Goal: Information Seeking & Learning: Check status

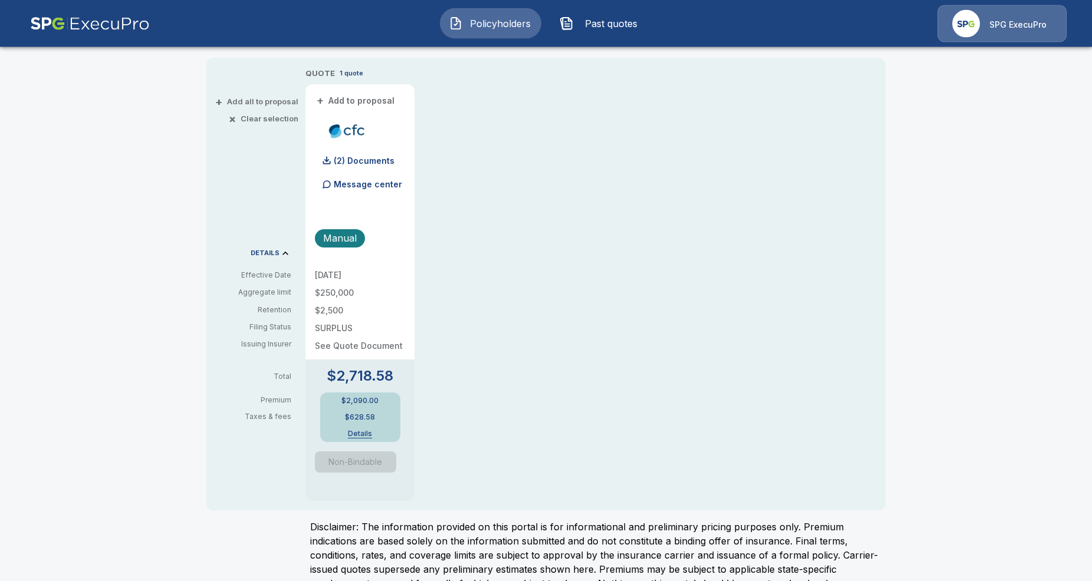
scroll to position [241, 0]
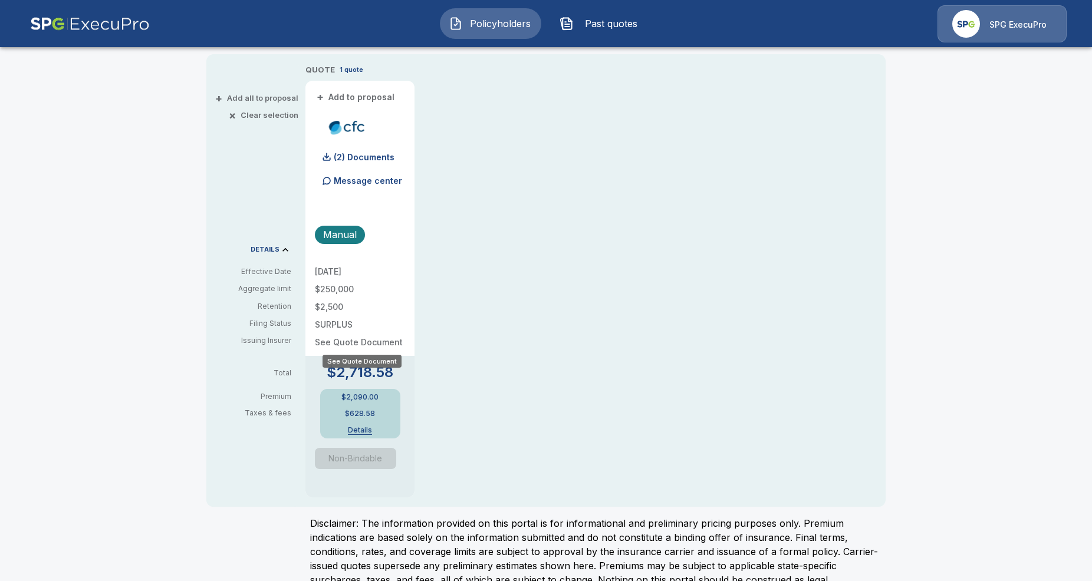
click at [366, 341] on p "See Quote Document" at bounding box center [360, 342] width 90 height 8
click at [459, 319] on div "QUOTE 1 quote + Add to proposal (2) Documents Message center Manual [DATE] $250…" at bounding box center [595, 281] width 580 height 434
click at [377, 160] on p "(2) Documents" at bounding box center [364, 157] width 61 height 8
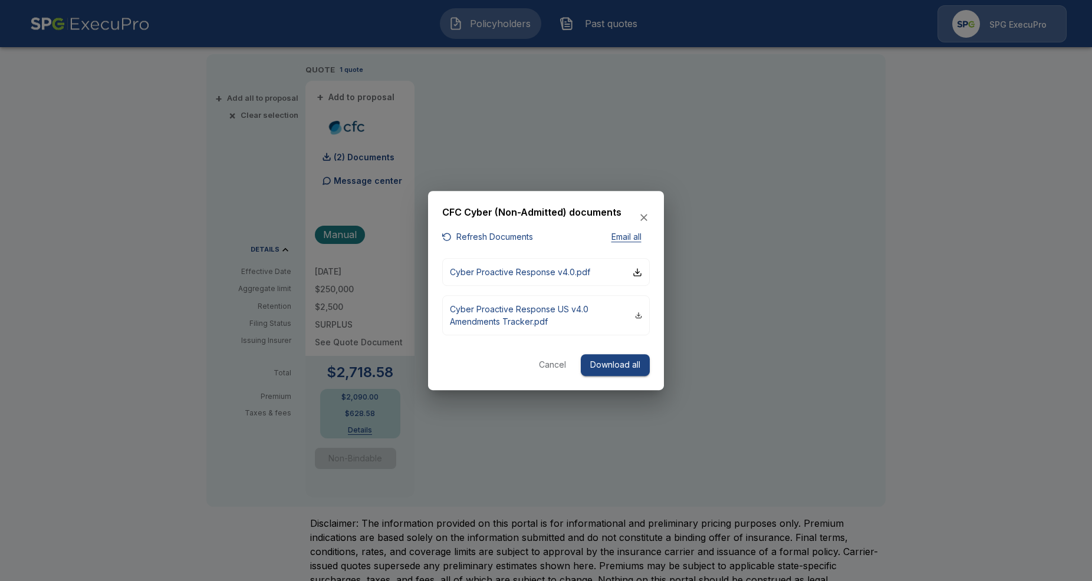
click at [550, 366] on button "Cancel" at bounding box center [553, 365] width 38 height 22
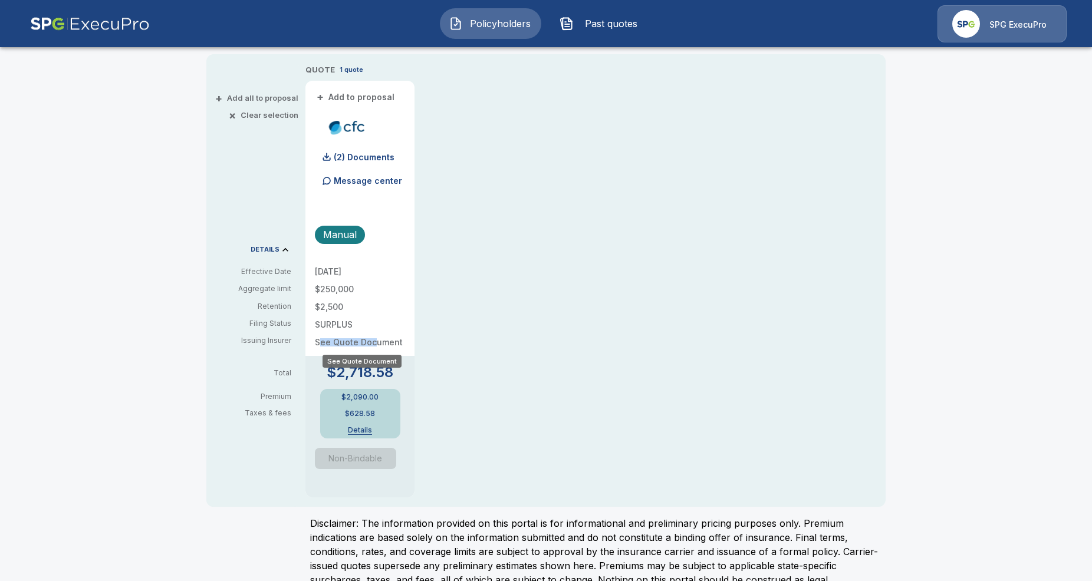
drag, startPoint x: 319, startPoint y: 338, endPoint x: 373, endPoint y: 338, distance: 54.3
click at [373, 338] on p "See Quote Document" at bounding box center [360, 342] width 90 height 8
click at [495, 295] on div "QUOTE 1 quote + Add to proposal (2) Documents Message center Manual [DATE] $250…" at bounding box center [595, 281] width 580 height 434
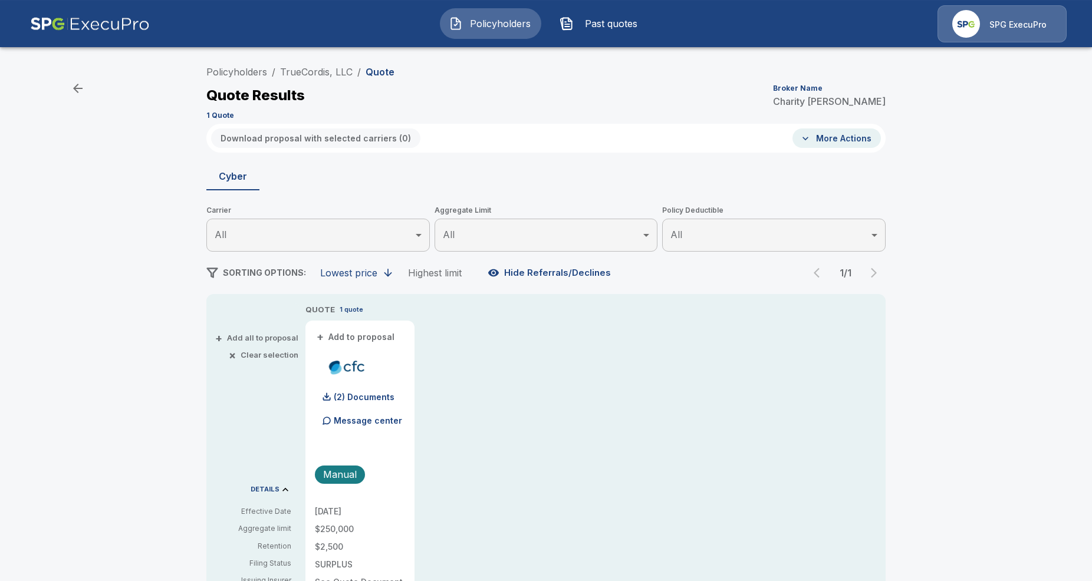
scroll to position [0, 0]
click at [829, 139] on button "More Actions" at bounding box center [837, 138] width 88 height 19
click at [742, 384] on div at bounding box center [546, 290] width 1092 height 581
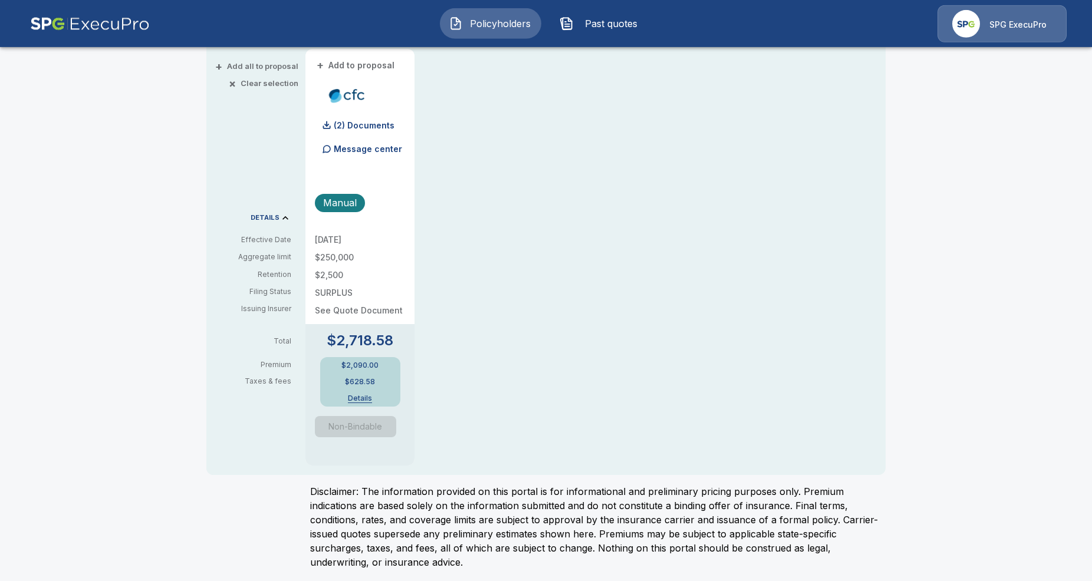
scroll to position [275, 0]
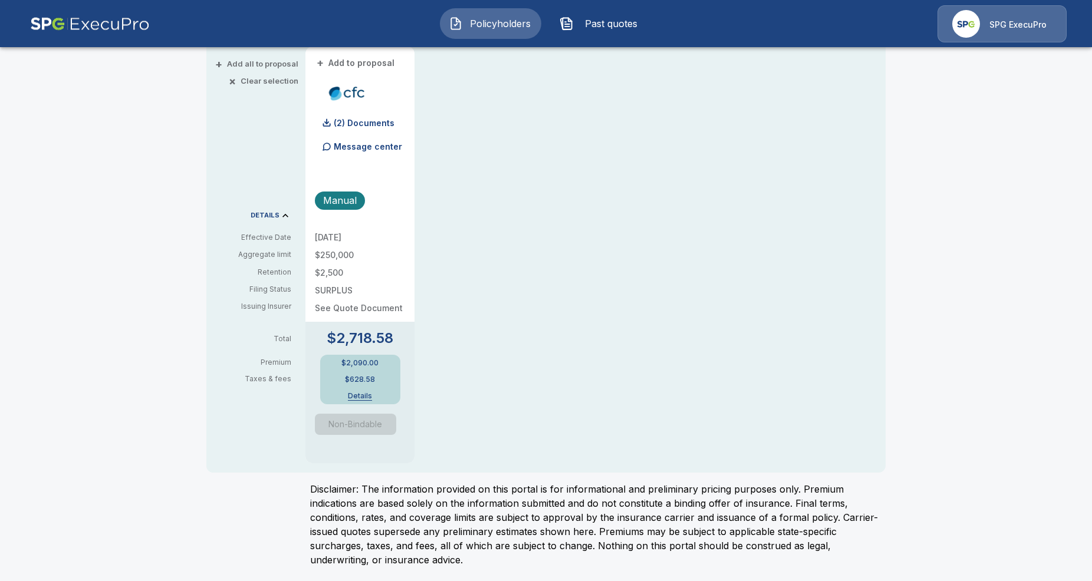
click at [358, 396] on button "Details" at bounding box center [360, 396] width 47 height 7
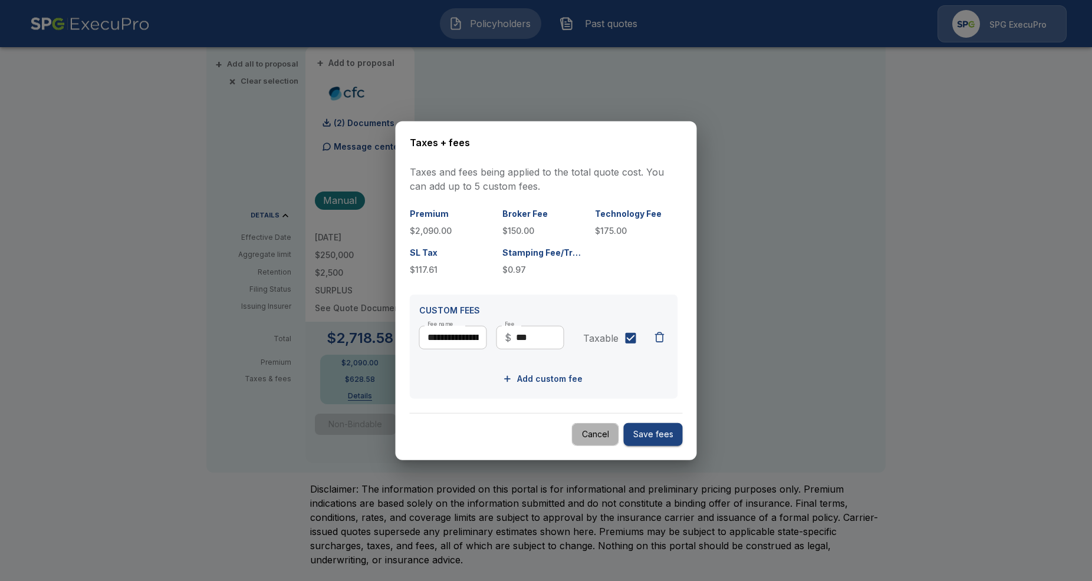
click at [584, 436] on button "Cancel" at bounding box center [595, 434] width 47 height 23
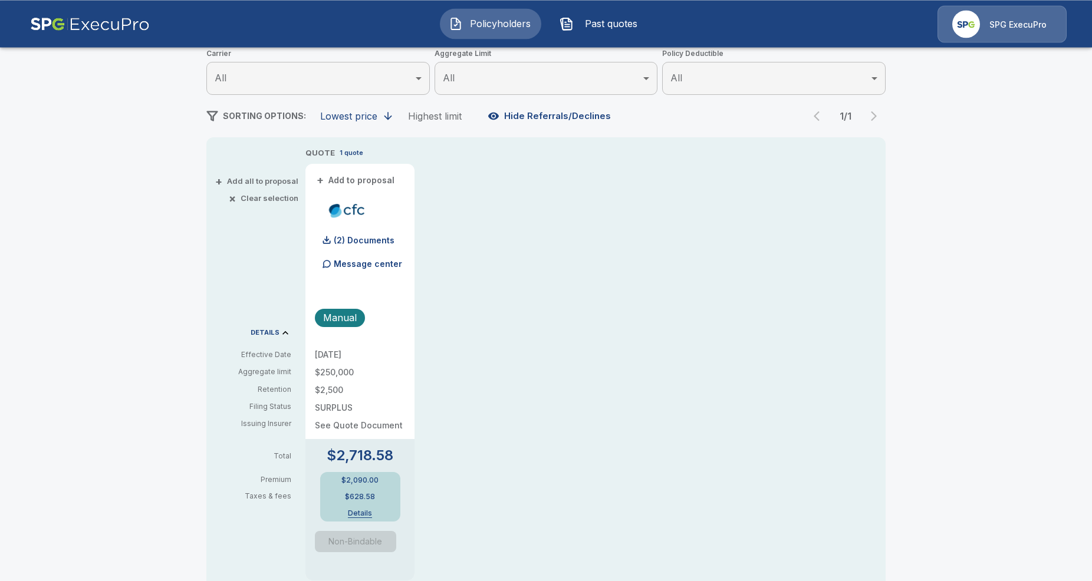
scroll to position [155, 0]
click at [367, 246] on p "(2) Documents" at bounding box center [364, 243] width 61 height 8
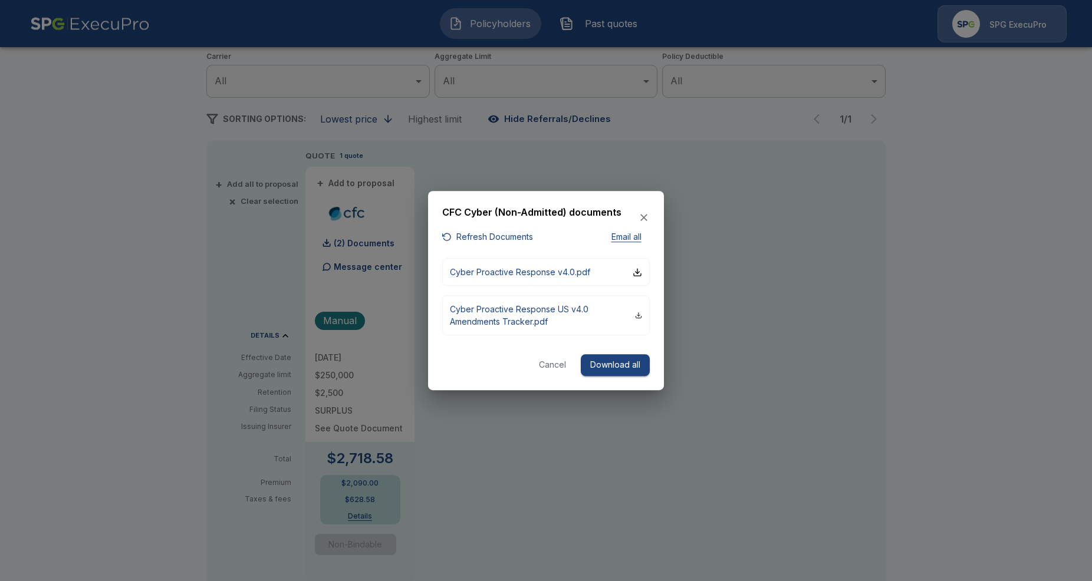
click at [452, 164] on div at bounding box center [546, 290] width 1092 height 581
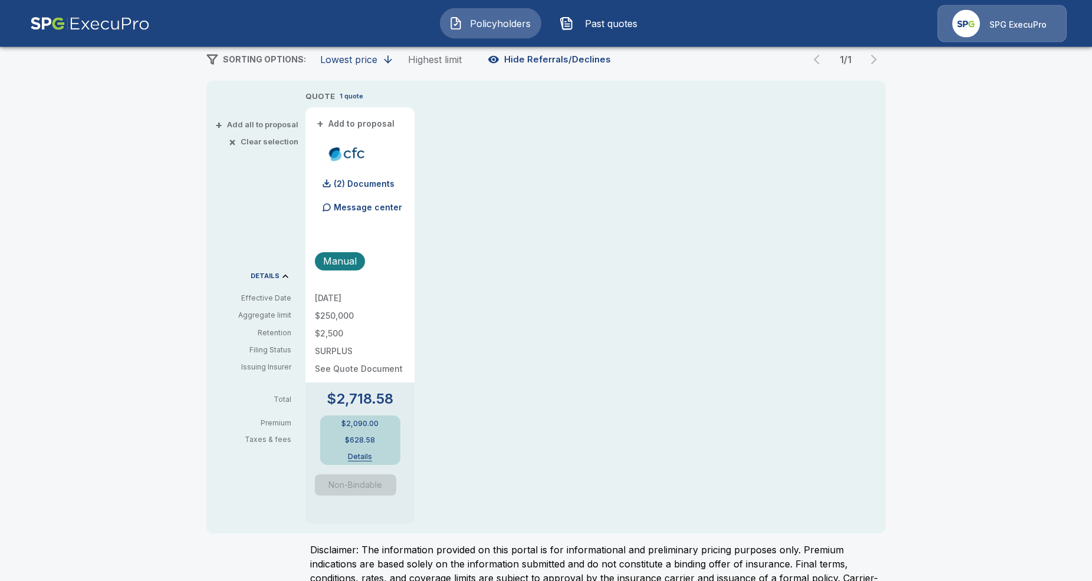
scroll to position [215, 0]
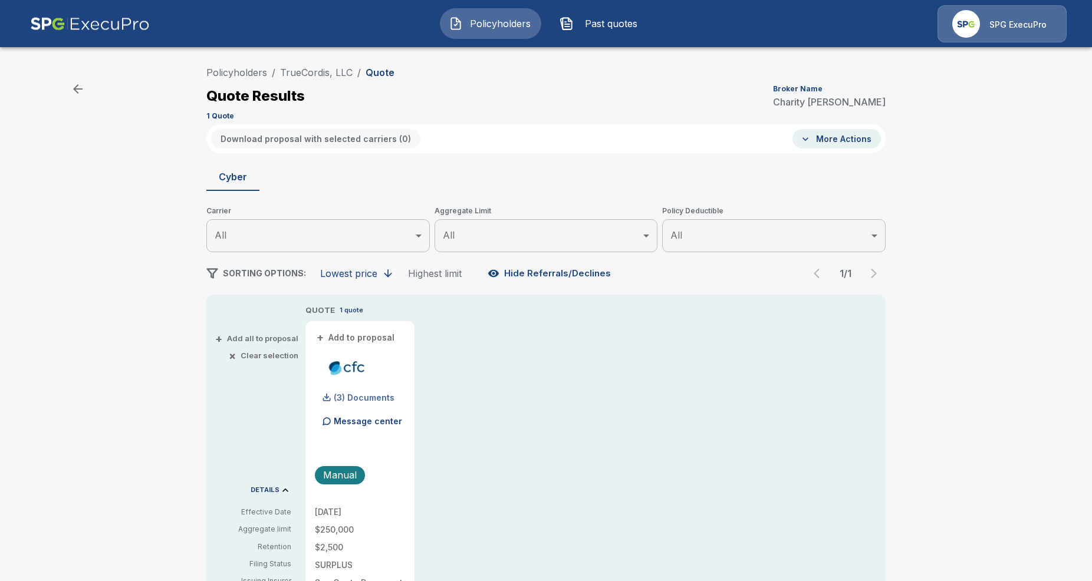
click at [341, 397] on p "(3) Documents" at bounding box center [364, 398] width 61 height 8
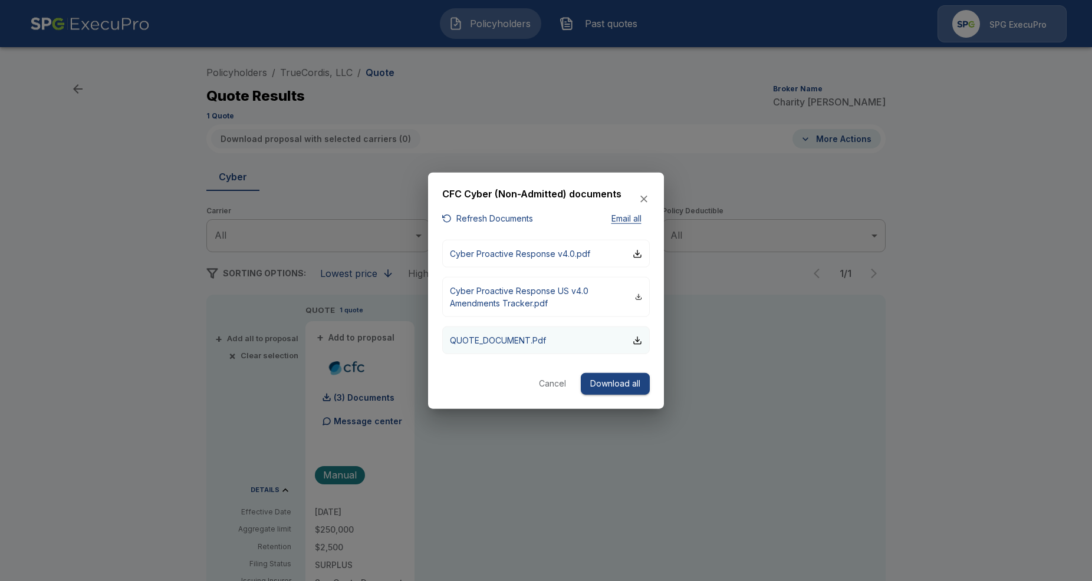
click at [517, 341] on p "QUOTE_DOCUMENT.Pdf" at bounding box center [498, 340] width 96 height 12
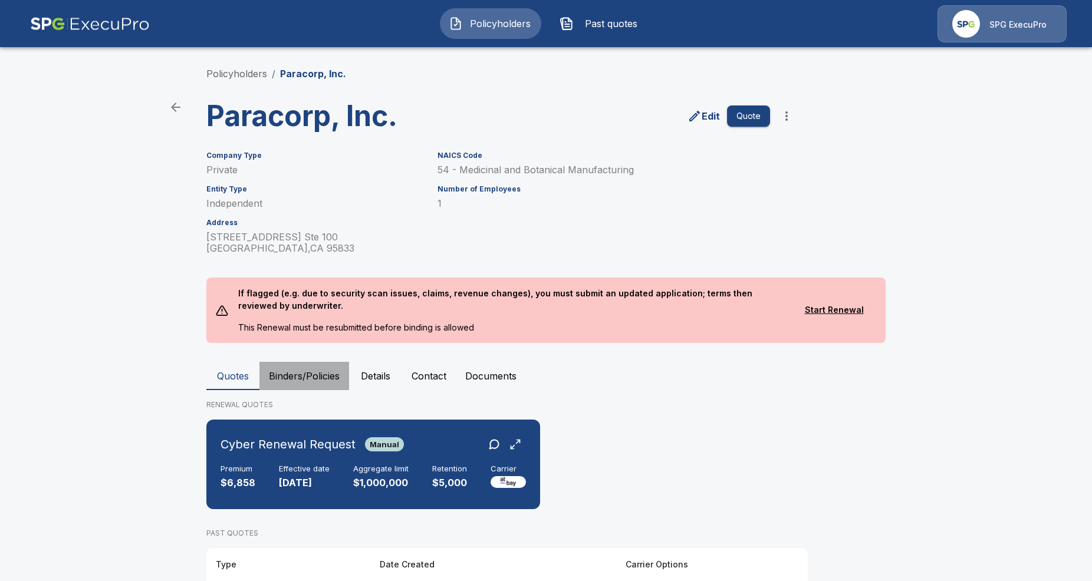
click at [328, 370] on button "Binders/Policies" at bounding box center [304, 376] width 90 height 28
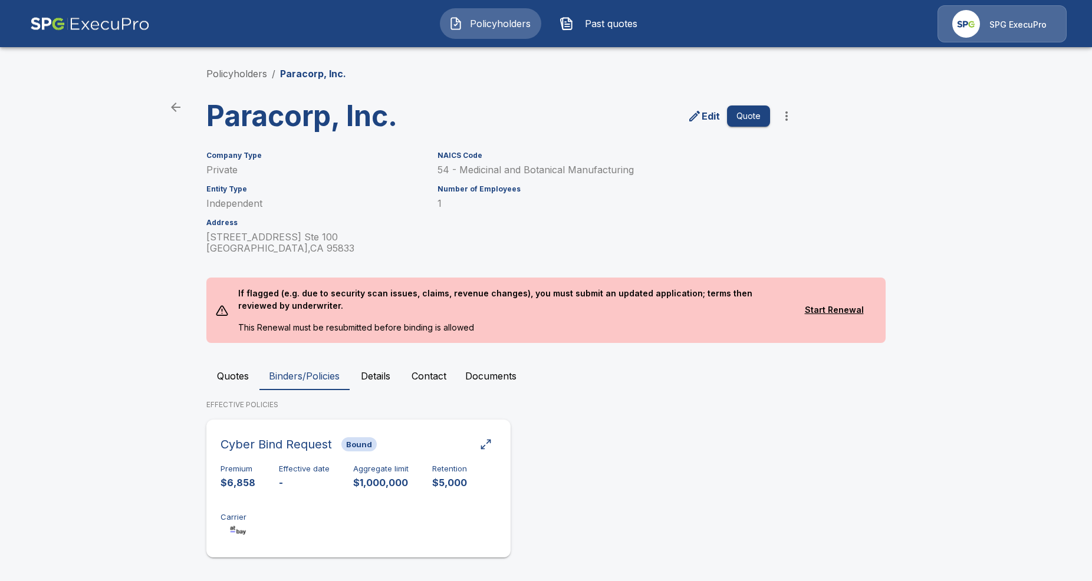
click at [318, 491] on div "Premium $6,858 Effective date - Aggregate limit $1,000,000 Retention $5,000 Car…" at bounding box center [359, 502] width 276 height 74
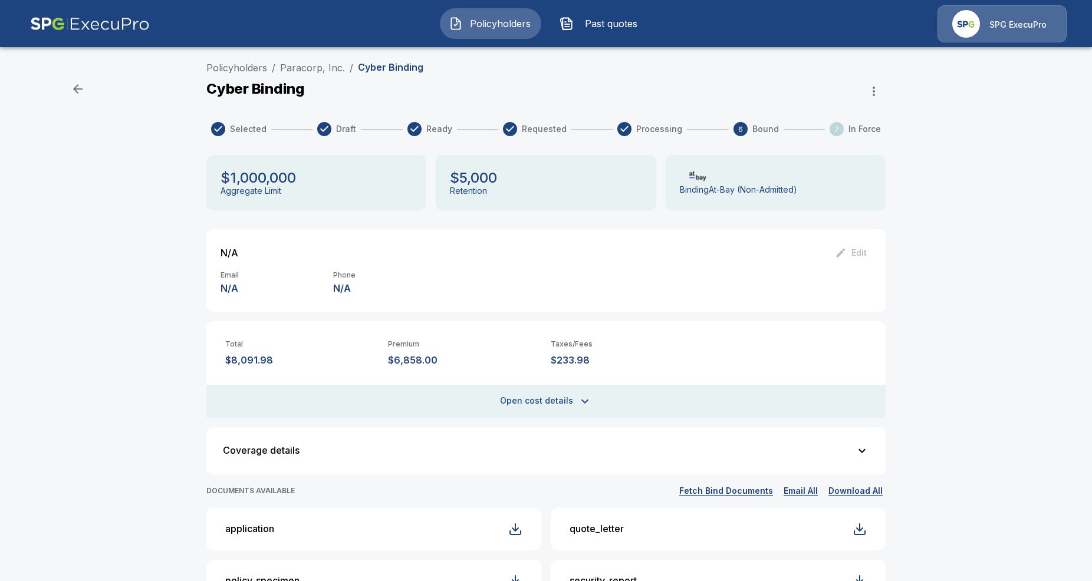
click at [948, 143] on div "Policyholders / Paracorp, Inc. / Cyber Binding Cyber Binding Selected Draft Rea…" at bounding box center [546, 489] width 1092 height 867
click at [978, 105] on div "Policyholders / Paracorp, Inc. / Cyber Binding Cyber Binding Selected Draft Rea…" at bounding box center [546, 489] width 1092 height 867
